Goal: Task Accomplishment & Management: Manage account settings

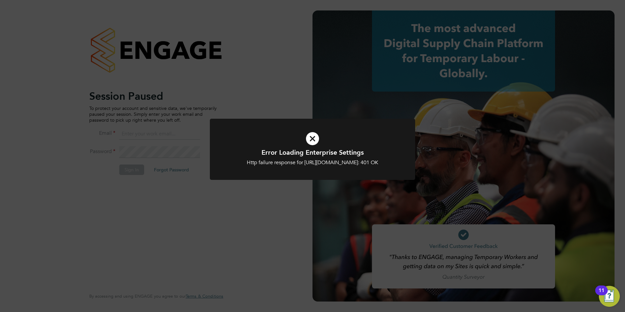
type input "connor@carbonrecruitment.co.uk"
click at [296, 129] on icon at bounding box center [312, 138] width 170 height 25
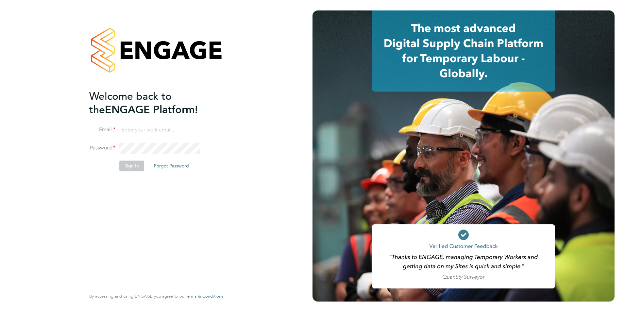
type input "connor@carbonrecruitment.co.uk"
click at [136, 166] on button "Sign In" at bounding box center [131, 165] width 25 height 10
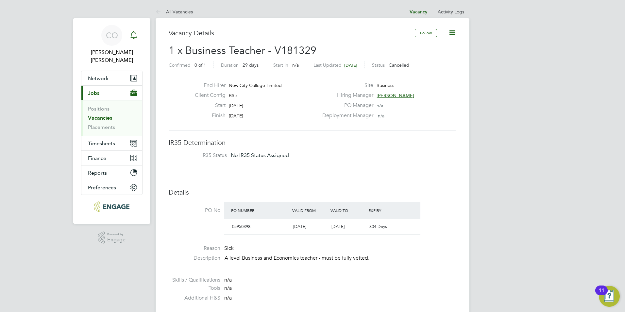
click at [137, 34] on icon "Main navigation" at bounding box center [134, 35] width 8 height 8
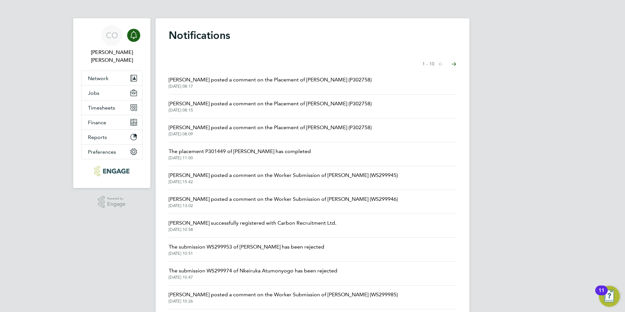
click at [242, 176] on span "Kerry Baker posted a comment on the Worker Submission of Alex Berhanu (WS299945)" at bounding box center [283, 175] width 229 height 8
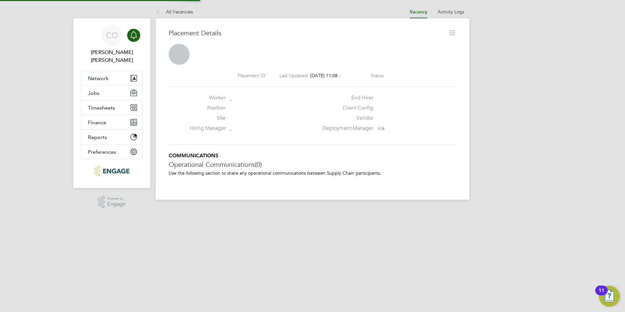
scroll to position [3, 3]
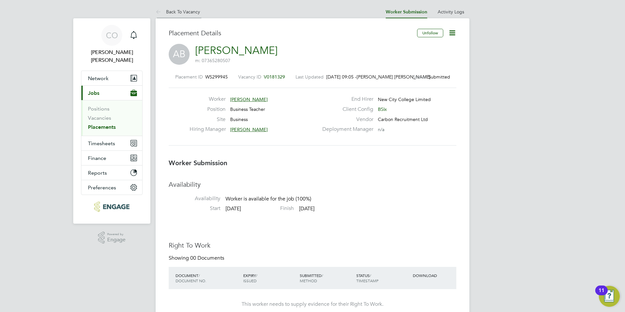
click at [157, 9] on icon at bounding box center [159, 12] width 8 height 8
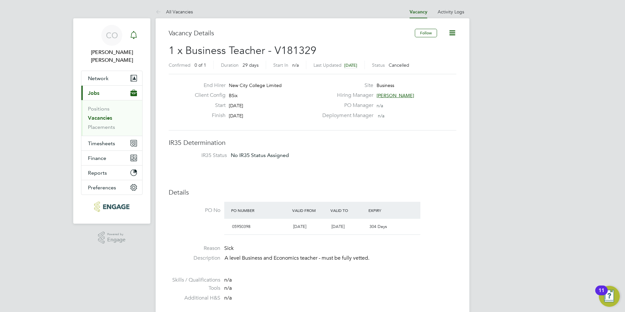
click at [136, 32] on icon "Main navigation" at bounding box center [134, 35] width 8 height 8
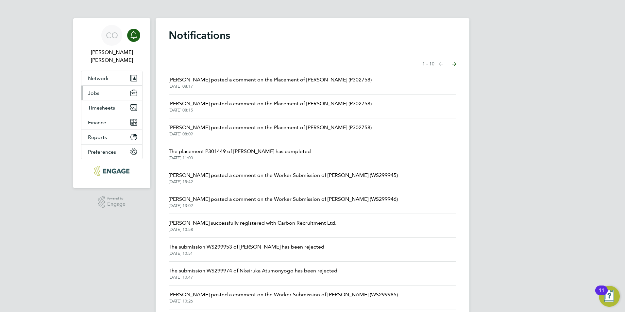
click at [110, 90] on button "Jobs" at bounding box center [111, 93] width 61 height 14
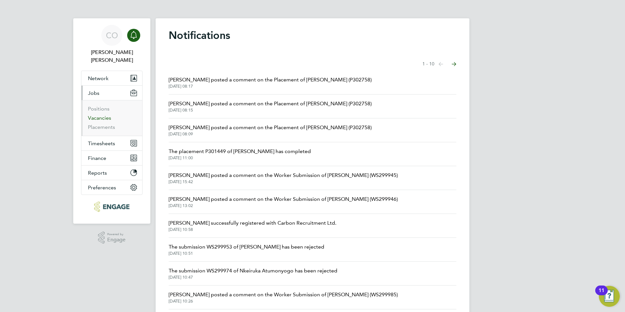
click at [106, 115] on link "Vacancies" at bounding box center [99, 118] width 23 height 6
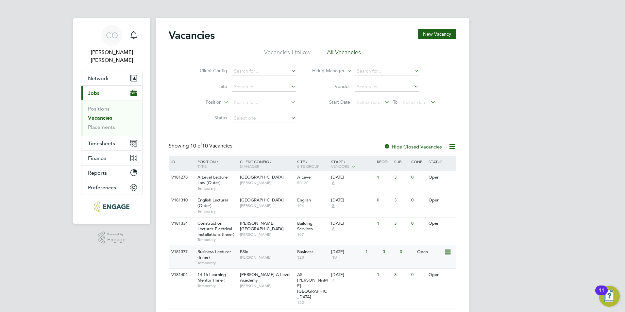
click at [218, 249] on div "Business Lecturer (Inner) Temporary" at bounding box center [215, 257] width 46 height 23
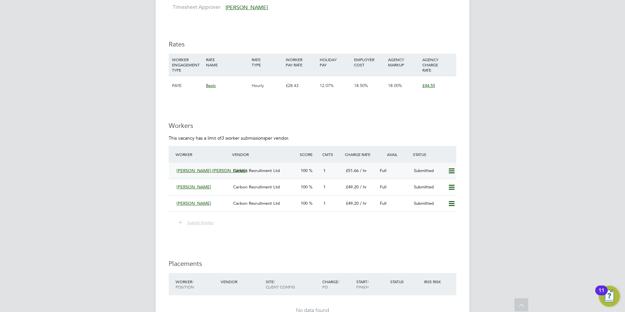
click at [447, 168] on icon at bounding box center [451, 170] width 8 height 5
click at [432, 177] on li "Remove" at bounding box center [441, 177] width 25 height 9
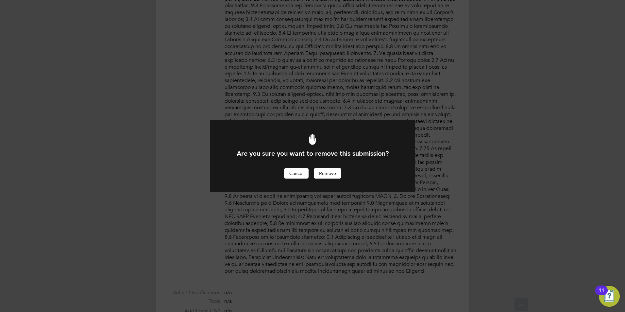
click at [304, 171] on button "Cancel" at bounding box center [296, 173] width 24 height 10
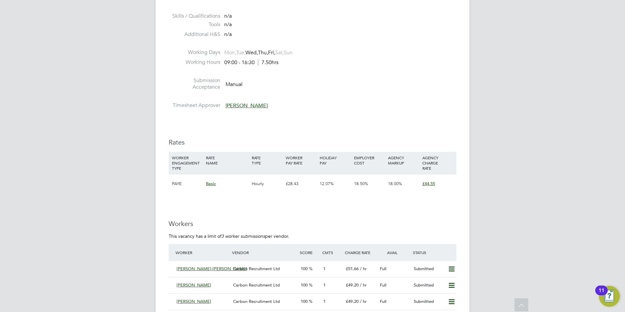
scroll to position [751, 0]
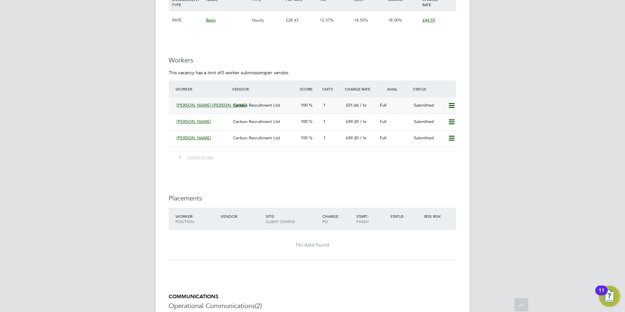
click at [451, 103] on icon at bounding box center [451, 105] width 8 height 5
click at [429, 114] on div "Remove" at bounding box center [442, 112] width 32 height 16
click at [452, 103] on icon at bounding box center [451, 105] width 8 height 5
click at [446, 112] on li "Remove" at bounding box center [441, 112] width 25 height 9
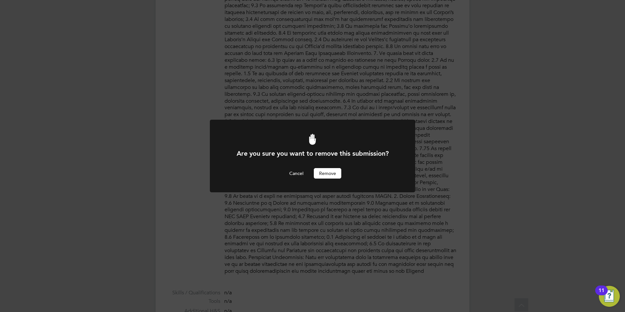
scroll to position [0, 0]
click at [327, 176] on button "Remove" at bounding box center [327, 173] width 27 height 10
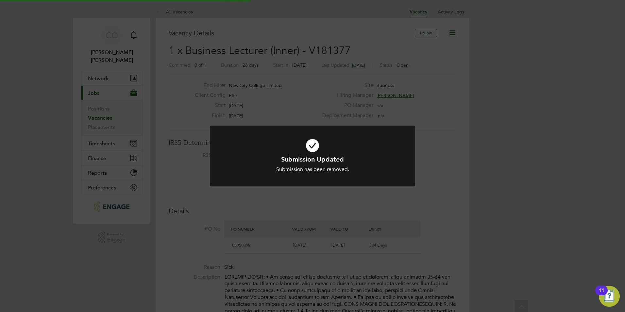
scroll to position [19, 46]
click at [320, 205] on div "Submission Updated Submission has been removed. Cancel Okay" at bounding box center [312, 156] width 625 height 312
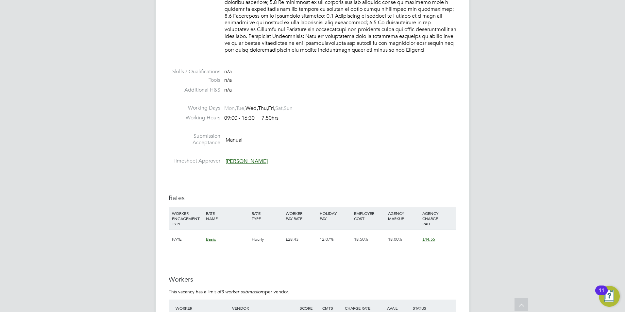
scroll to position [653, 0]
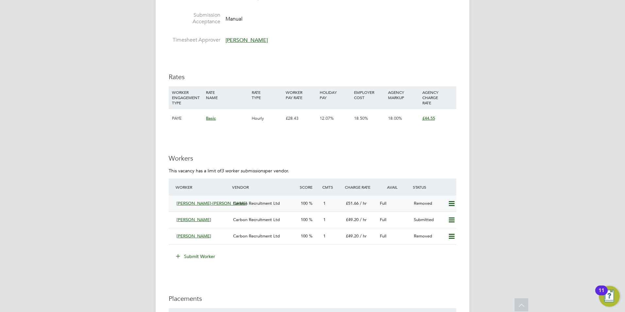
click at [450, 201] on icon at bounding box center [451, 203] width 8 height 5
click at [436, 212] on li "Resubmit" at bounding box center [441, 210] width 28 height 9
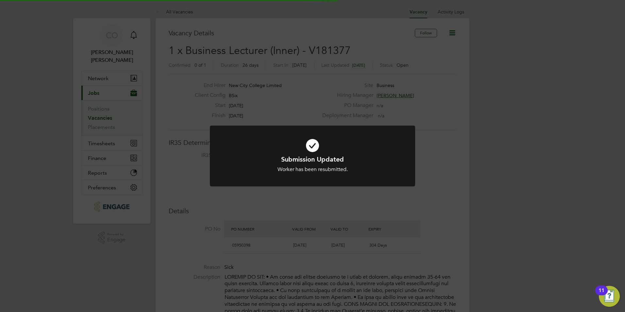
scroll to position [19, 46]
click at [355, 218] on div "Submission Updated Worker has been resubmitted. Cancel Okay" at bounding box center [312, 156] width 625 height 312
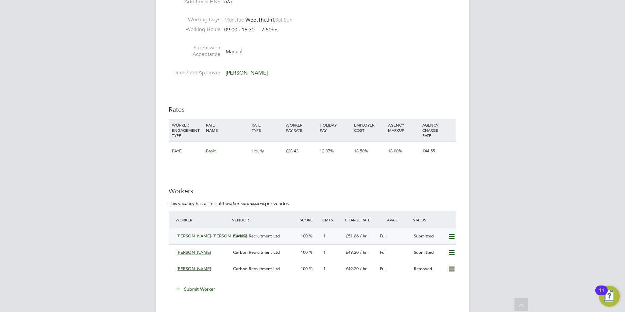
scroll to position [686, 0]
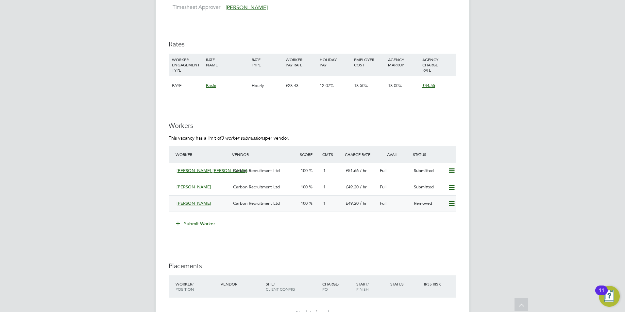
click at [454, 203] on div "Maura Gayle Carbon Recruitment Ltd 100 1 £49.20 / hr Full Removed" at bounding box center [312, 203] width 287 height 16
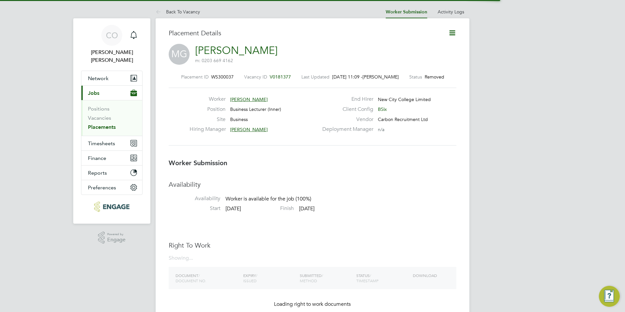
scroll to position [3, 3]
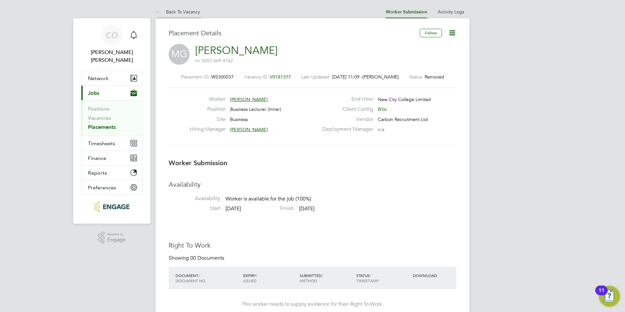
click at [162, 10] on icon at bounding box center [159, 12] width 8 height 8
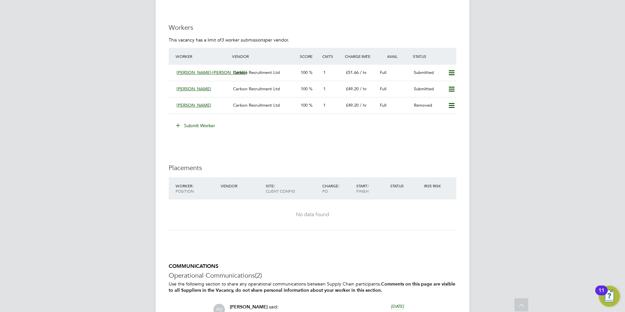
click at [177, 122] on icon at bounding box center [177, 124] width 5 height 5
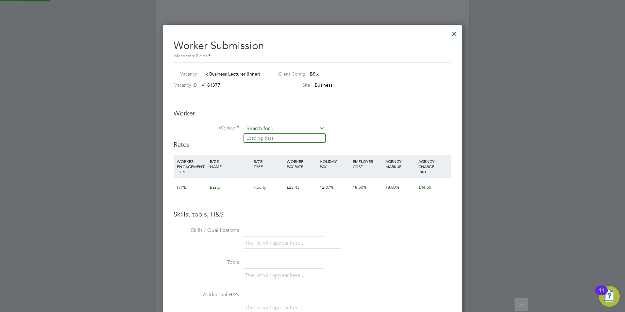
click at [265, 129] on input at bounding box center [284, 129] width 81 height 10
click at [264, 137] on li "Meen a Raphael (120489)" at bounding box center [284, 138] width 81 height 9
type input "Meena Raphael (120489)"
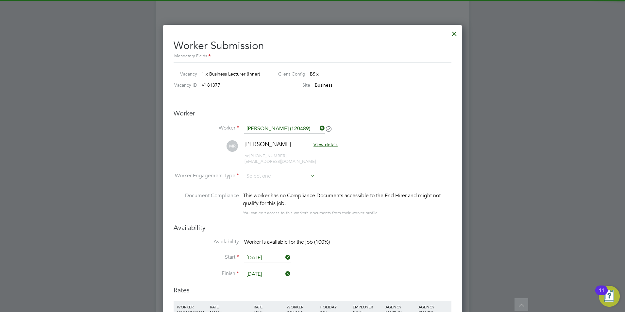
click at [269, 165] on li "MR Meena Raphael View details m: +44 7309730710 srjosephineraphael@gmail.com" at bounding box center [312, 155] width 278 height 31
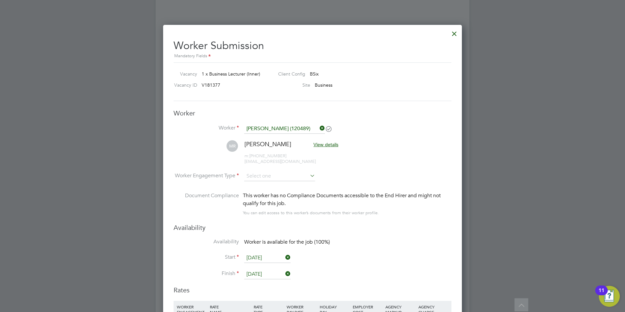
click at [268, 183] on li "Worker Engagement Type" at bounding box center [312, 181] width 278 height 20
click at [266, 175] on input at bounding box center [279, 176] width 71 height 10
click at [267, 182] on li "Contract" at bounding box center [280, 185] width 72 height 8
type input "Contract"
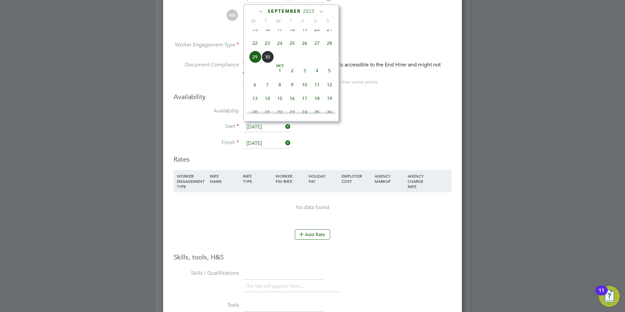
click at [248, 129] on input "[DATE]" at bounding box center [267, 127] width 46 height 10
click at [288, 153] on li "Finish 24 Oct 2025" at bounding box center [312, 146] width 278 height 16
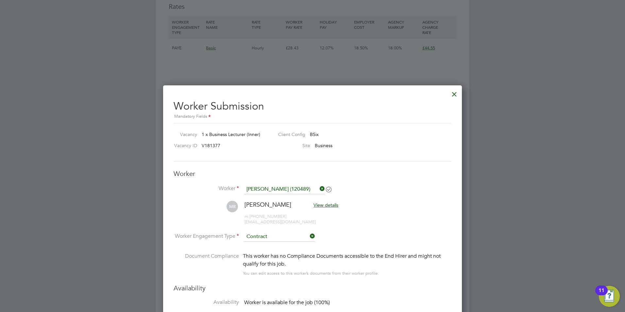
click at [451, 91] on div at bounding box center [454, 93] width 12 height 12
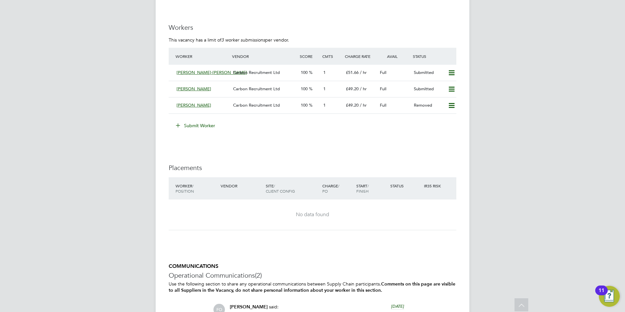
click at [180, 122] on icon at bounding box center [177, 124] width 5 height 5
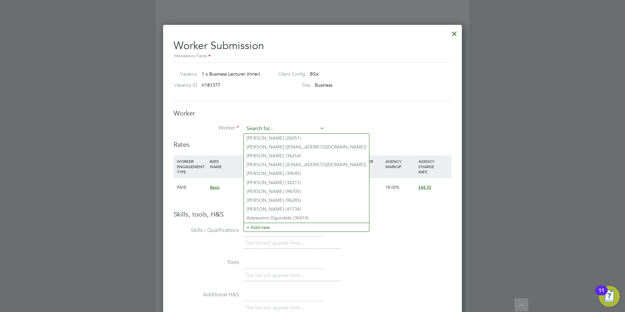
click at [251, 131] on input at bounding box center [284, 129] width 81 height 10
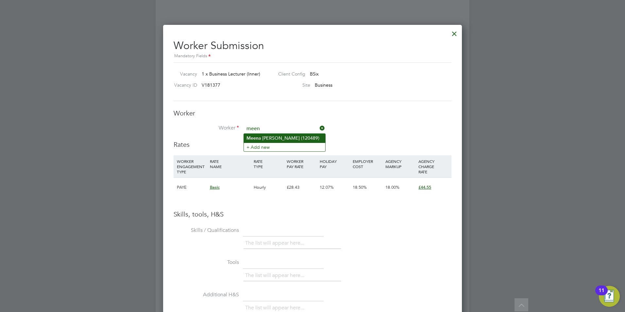
click at [251, 135] on b "Meen" at bounding box center [252, 138] width 12 height 6
type input "Meena Raphael (120489)"
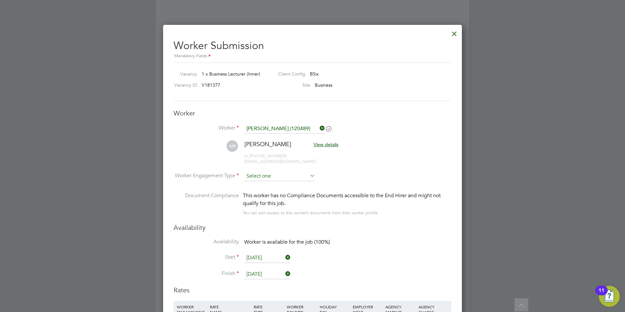
click at [267, 174] on input at bounding box center [279, 176] width 71 height 10
click at [270, 182] on li "Contract" at bounding box center [280, 185] width 72 height 8
type input "Contract"
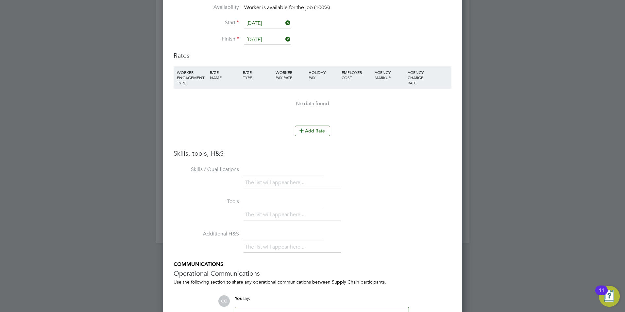
scroll to position [1017, 0]
click at [300, 131] on icon at bounding box center [301, 130] width 5 height 5
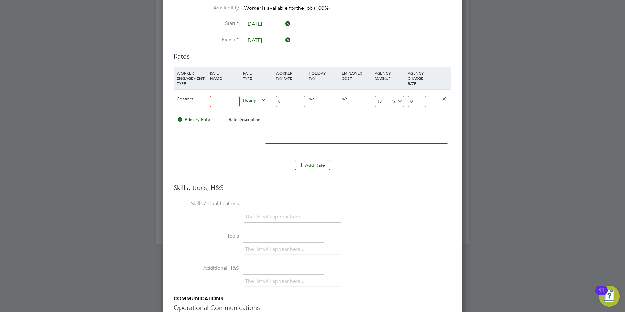
click at [228, 106] on input at bounding box center [225, 101] width 30 height 11
type input "basic"
click at [284, 100] on input "0" at bounding box center [290, 101] width 30 height 11
type input "4"
type input "4.72"
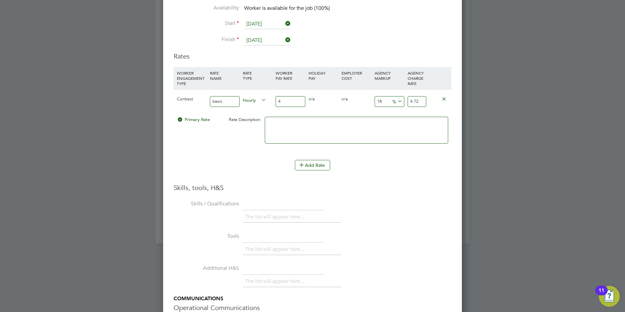
type input "42"
type input "49.56"
type input "42"
drag, startPoint x: 388, startPoint y: 99, endPoint x: 382, endPoint y: 102, distance: 6.7
click at [382, 102] on div "18 7.56 %" at bounding box center [389, 101] width 33 height 24
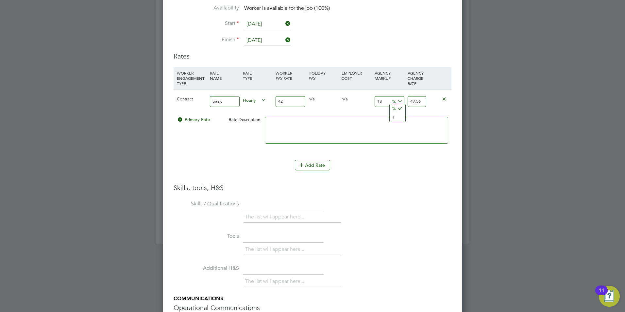
click at [382, 102] on input "18" at bounding box center [389, 101] width 30 height 11
drag, startPoint x: 382, startPoint y: 102, endPoint x: 378, endPoint y: 103, distance: 4.4
click at [378, 103] on input "18" at bounding box center [389, 101] width 30 height 11
type input "1"
type input "42.42"
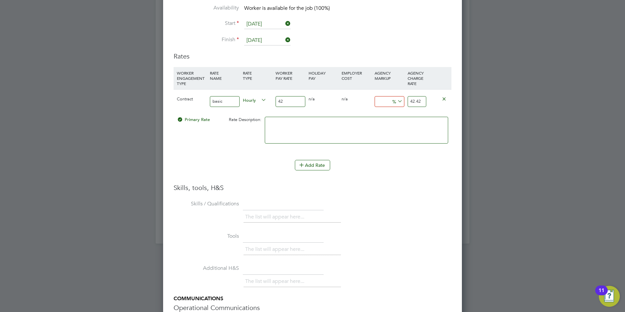
type input "2"
type input "42.84"
type input "24"
type input "52.08"
type input "2"
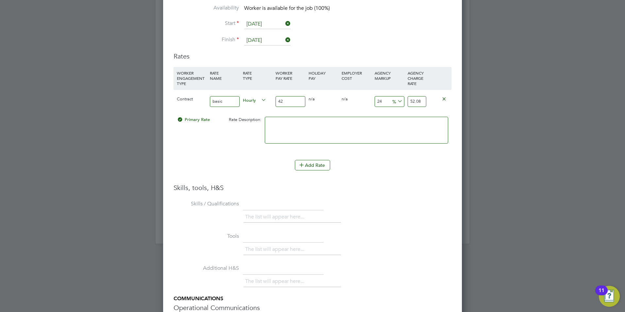
type input "42.84"
type input "23"
type input "51.66"
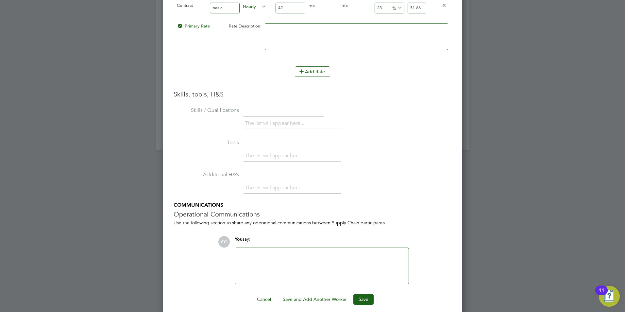
scroll to position [1116, 0]
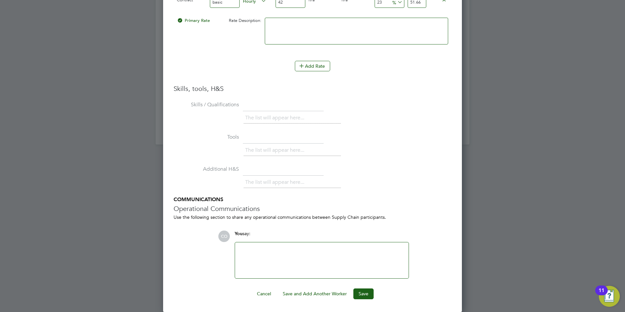
type input "23"
click at [360, 300] on div "Worker Submission Mandatory Fields Vacancy 1 x Business Lecturer (Inner) Client…" at bounding box center [312, 2] width 299 height 620
click at [360, 298] on button "Save" at bounding box center [363, 293] width 20 height 10
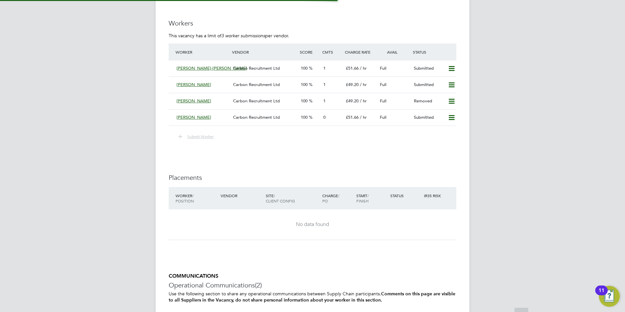
scroll to position [784, 0]
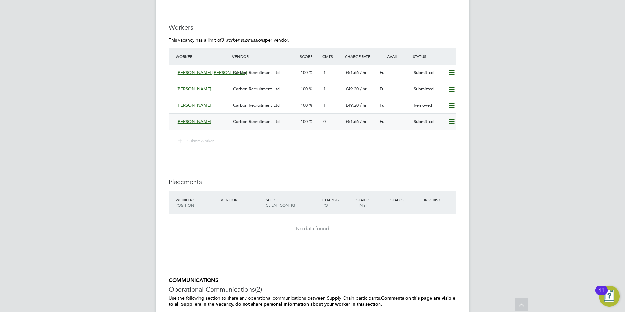
click at [173, 113] on div "[PERSON_NAME] Carbon Recruitment Ltd 100 0 £51.66 / hr Full Submitted" at bounding box center [312, 121] width 287 height 16
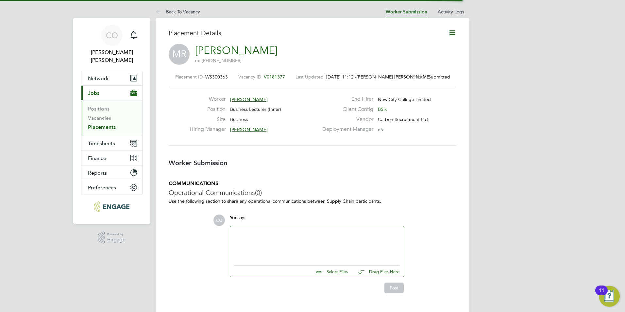
scroll to position [3, 3]
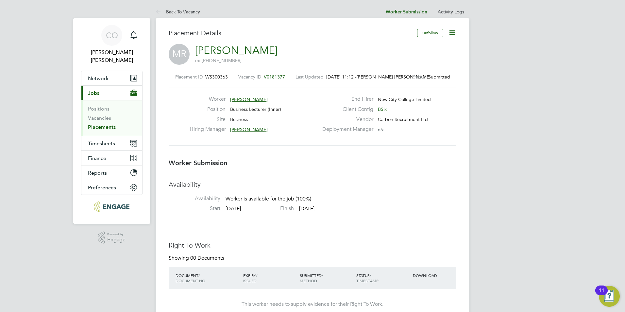
click at [159, 14] on icon at bounding box center [159, 12] width 8 height 8
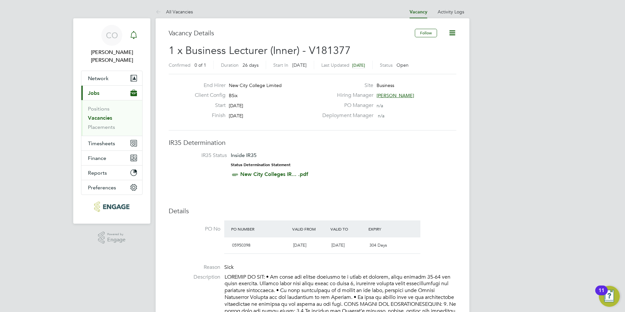
click at [131, 41] on div "Main navigation" at bounding box center [133, 35] width 13 height 13
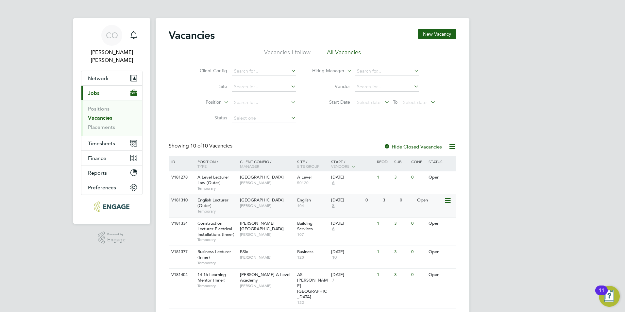
click at [216, 199] on span "English Lecturer (Outer)" at bounding box center [212, 202] width 31 height 11
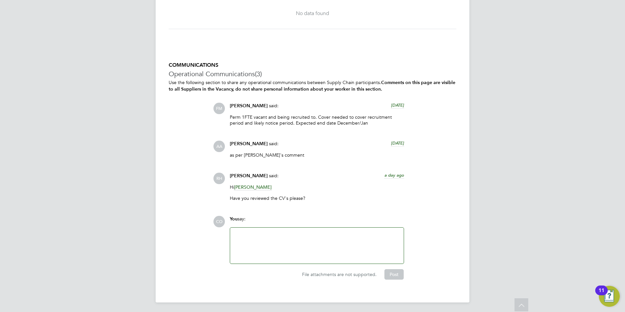
click at [331, 227] on div at bounding box center [316, 245] width 173 height 36
click at [329, 234] on div at bounding box center [317, 245] width 166 height 28
click at [393, 271] on button "Post" at bounding box center [393, 274] width 19 height 10
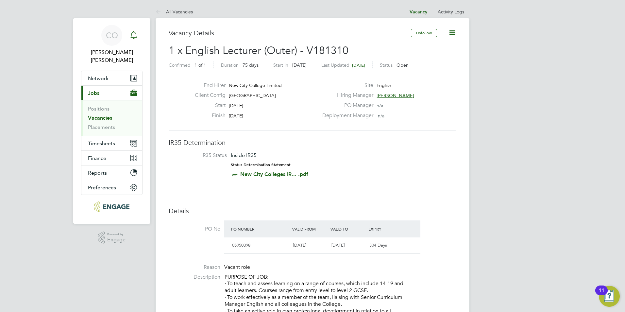
click at [137, 35] on icon "Main navigation" at bounding box center [134, 35] width 8 height 8
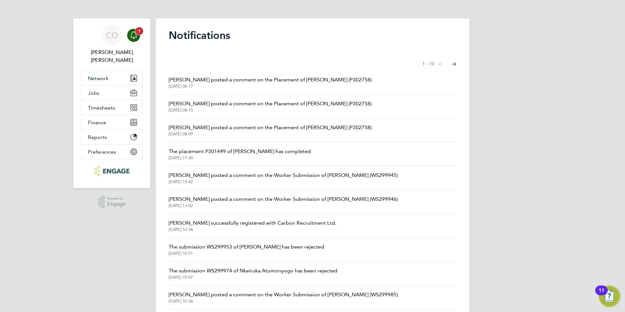
click at [133, 34] on icon "Main navigation" at bounding box center [134, 35] width 8 height 8
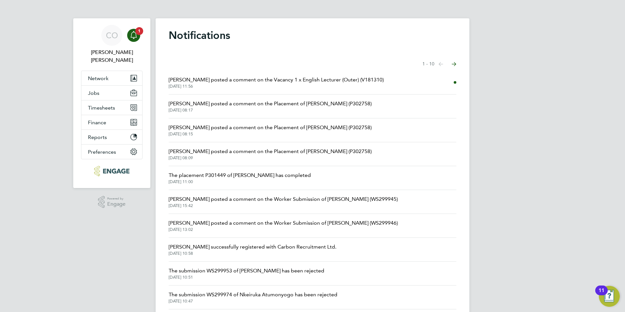
click at [212, 83] on span "[PERSON_NAME] posted a comment on the Vacancy 1 x English Lecturer (Outer) (V18…" at bounding box center [276, 80] width 215 height 8
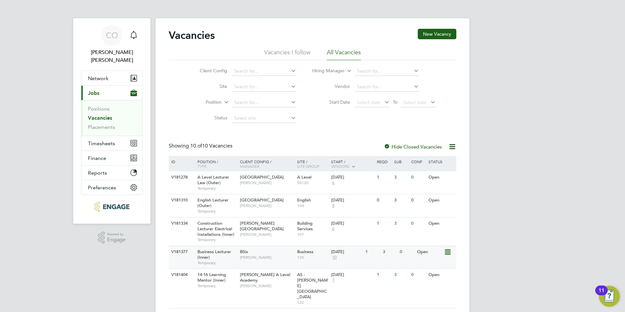
click at [244, 251] on span "BSix" at bounding box center [244, 252] width 8 height 6
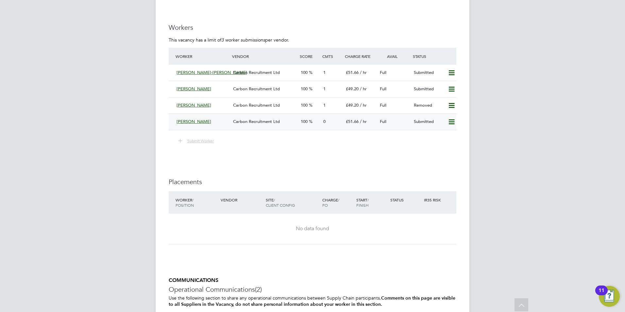
click at [176, 119] on span "[PERSON_NAME]" at bounding box center [193, 122] width 35 height 6
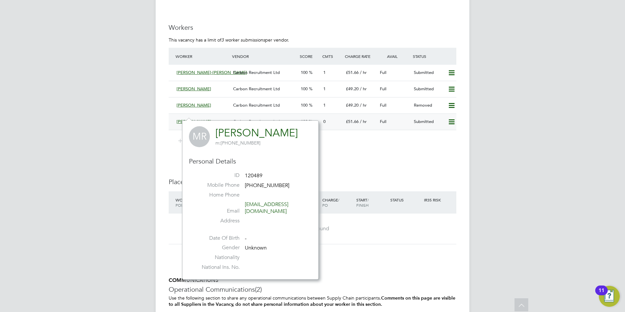
scroll to position [4, 4]
click at [173, 116] on div "[PERSON_NAME] Carbon Recruitment Ltd 100 0 £51.66 / hr Full Submitted" at bounding box center [312, 121] width 287 height 16
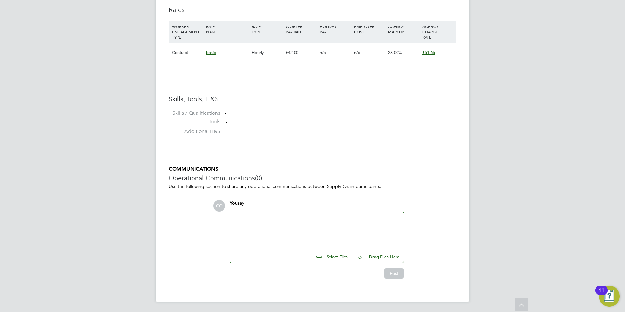
click at [326, 260] on input "file" at bounding box center [350, 255] width 98 height 9
type input "C:\fakepath\Candidate Vetting Form (002).pdf"
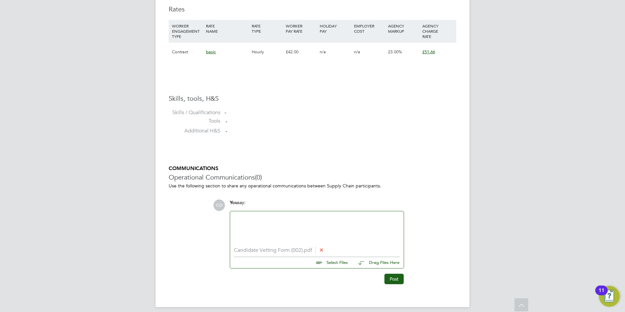
click at [261, 225] on div at bounding box center [317, 229] width 166 height 28
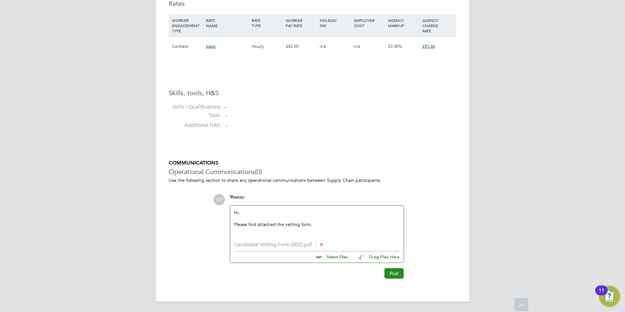
click at [401, 274] on button "Post" at bounding box center [393, 273] width 19 height 10
